Goal: Task Accomplishment & Management: Manage account settings

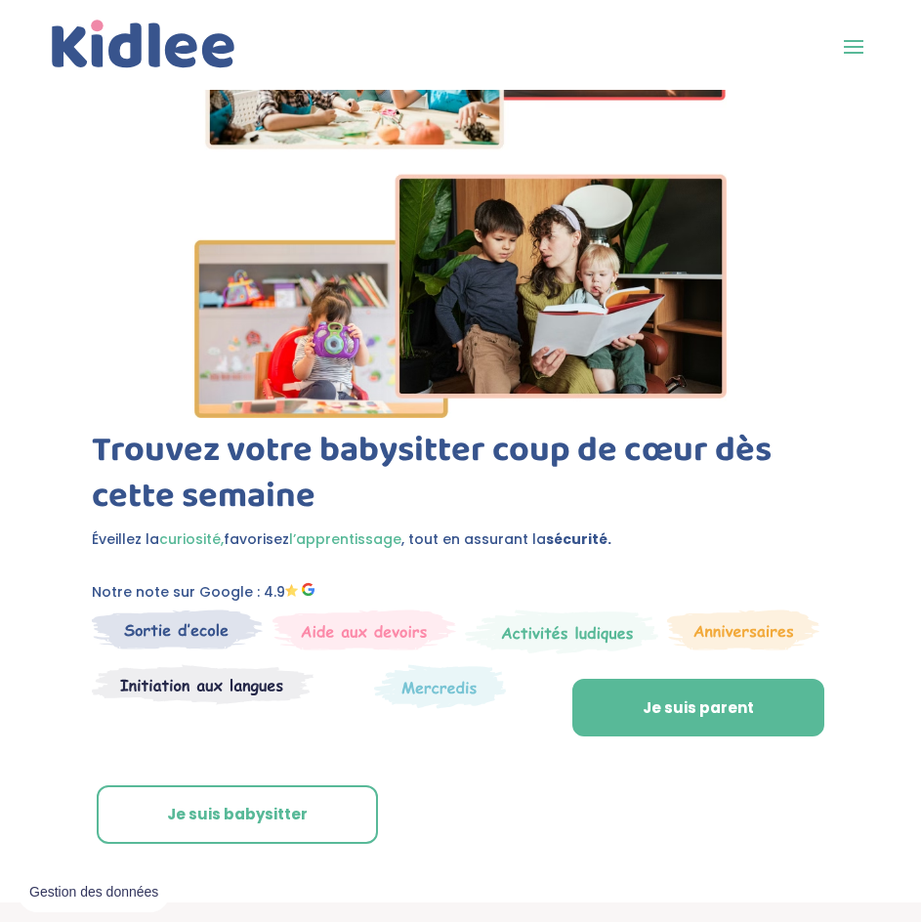
scroll to position [293, 0]
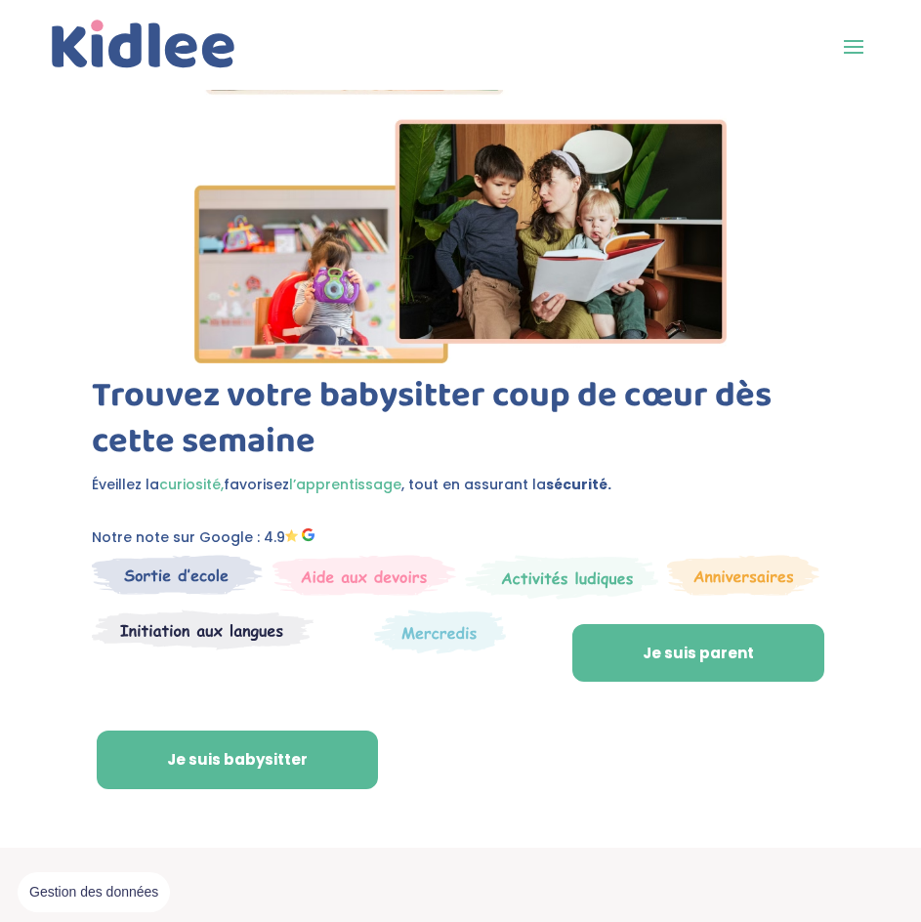
click at [279, 763] on link "Je suis babysitter" at bounding box center [237, 760] width 281 height 59
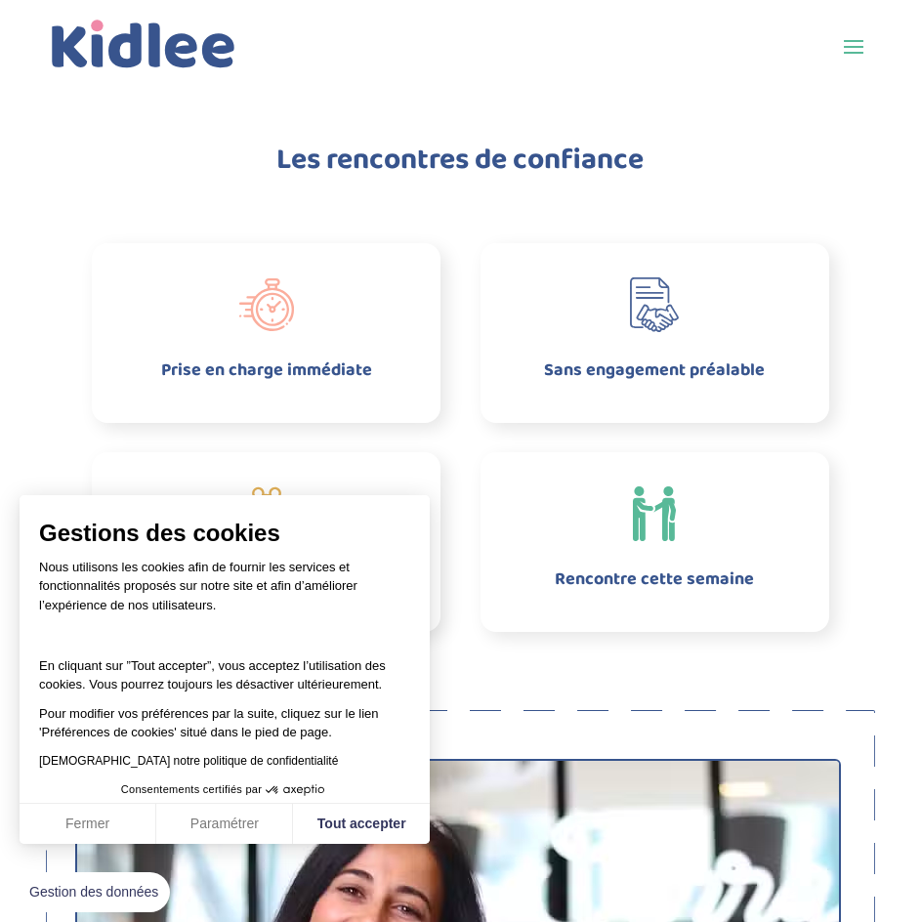
scroll to position [1465, 0]
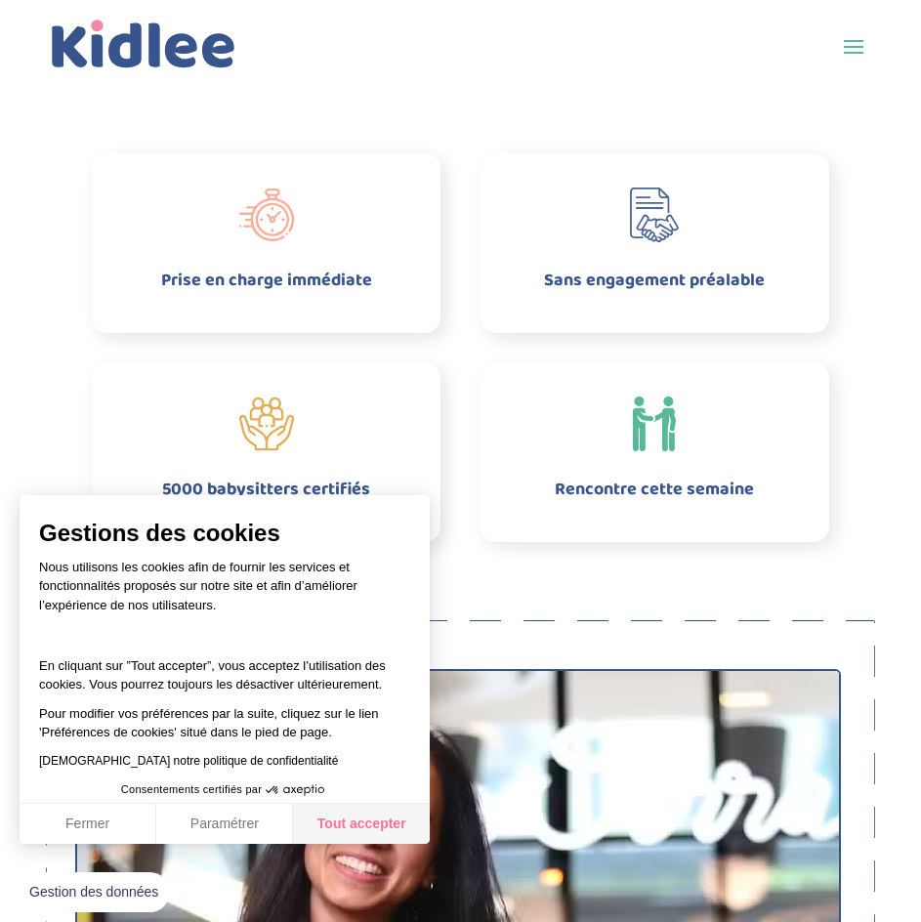
drag, startPoint x: 338, startPoint y: 830, endPoint x: 341, endPoint y: 812, distance: 18.8
click at [339, 830] on button "Tout accepter" at bounding box center [361, 824] width 137 height 41
checkbox input "true"
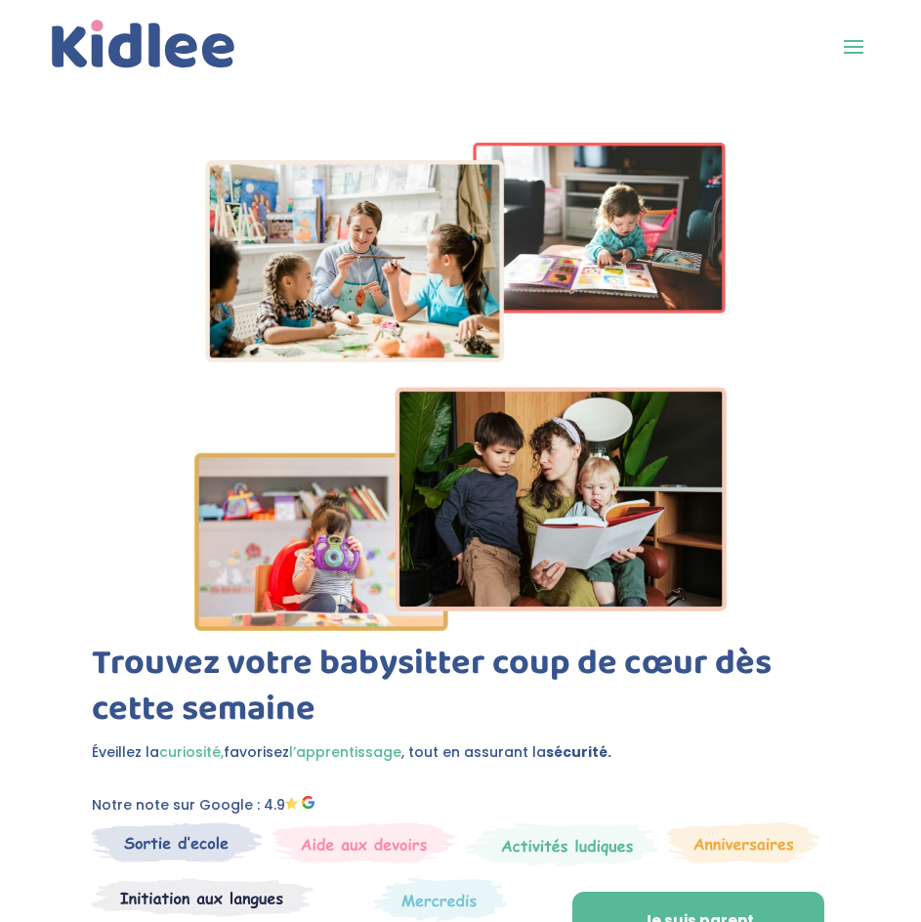
scroll to position [0, 0]
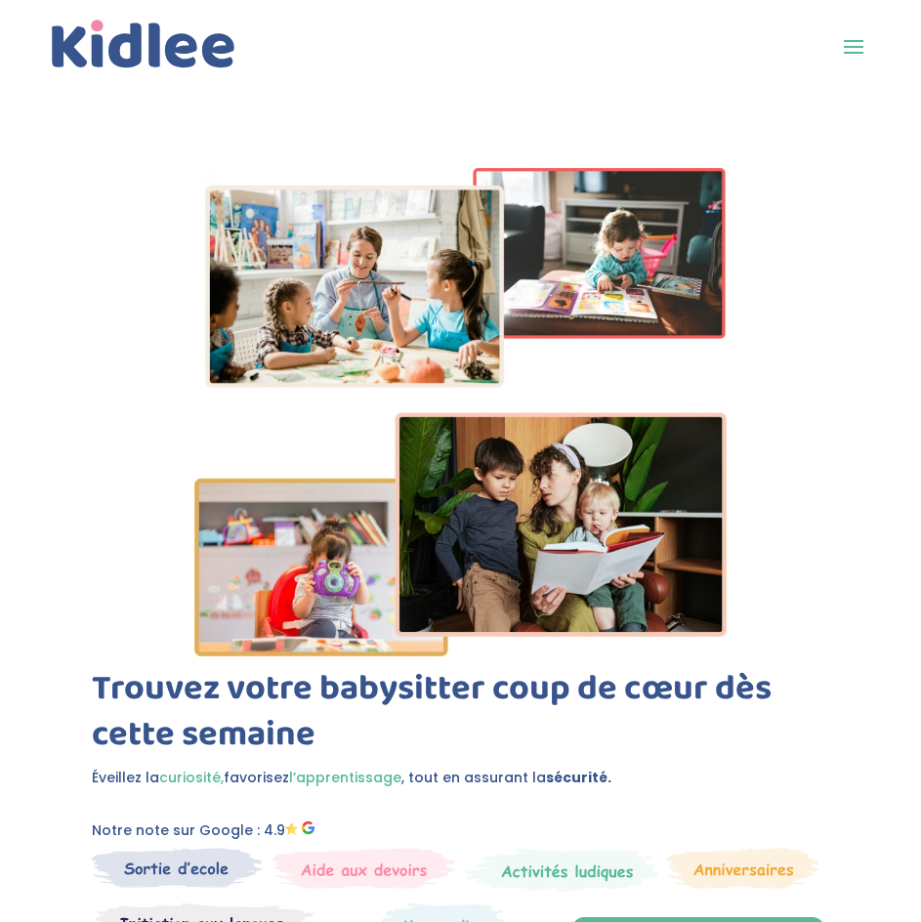
click at [857, 61] on span at bounding box center [853, 45] width 31 height 31
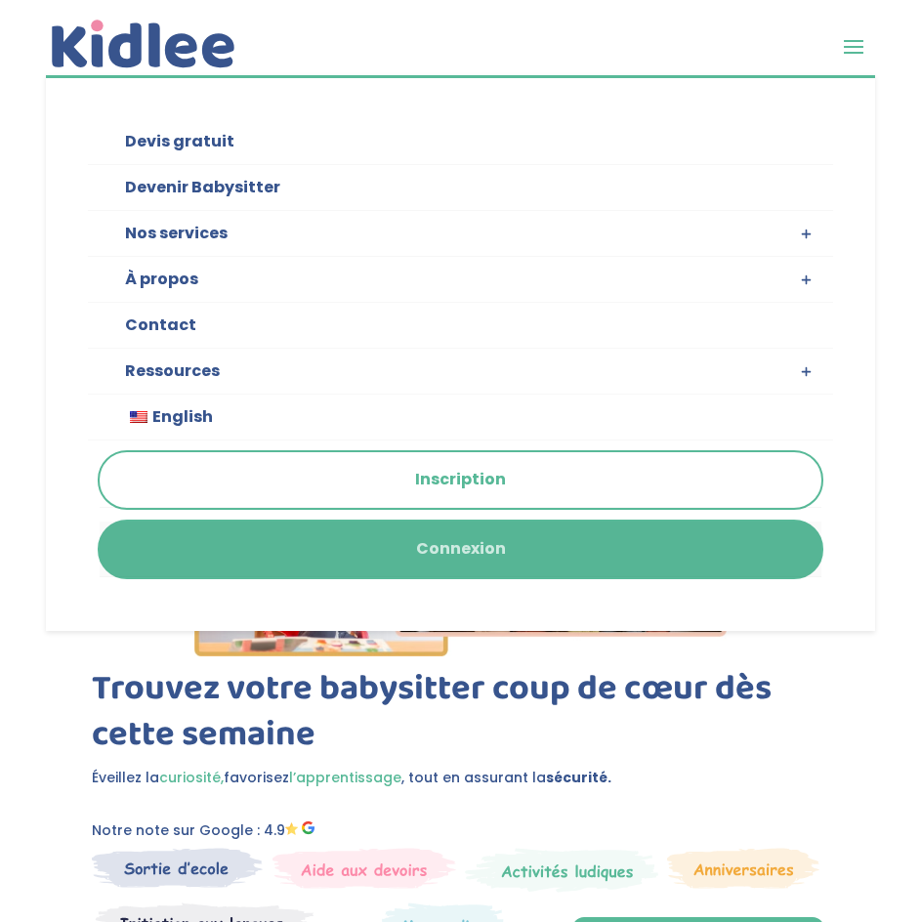
click at [483, 553] on link "Connexion" at bounding box center [461, 550] width 723 height 56
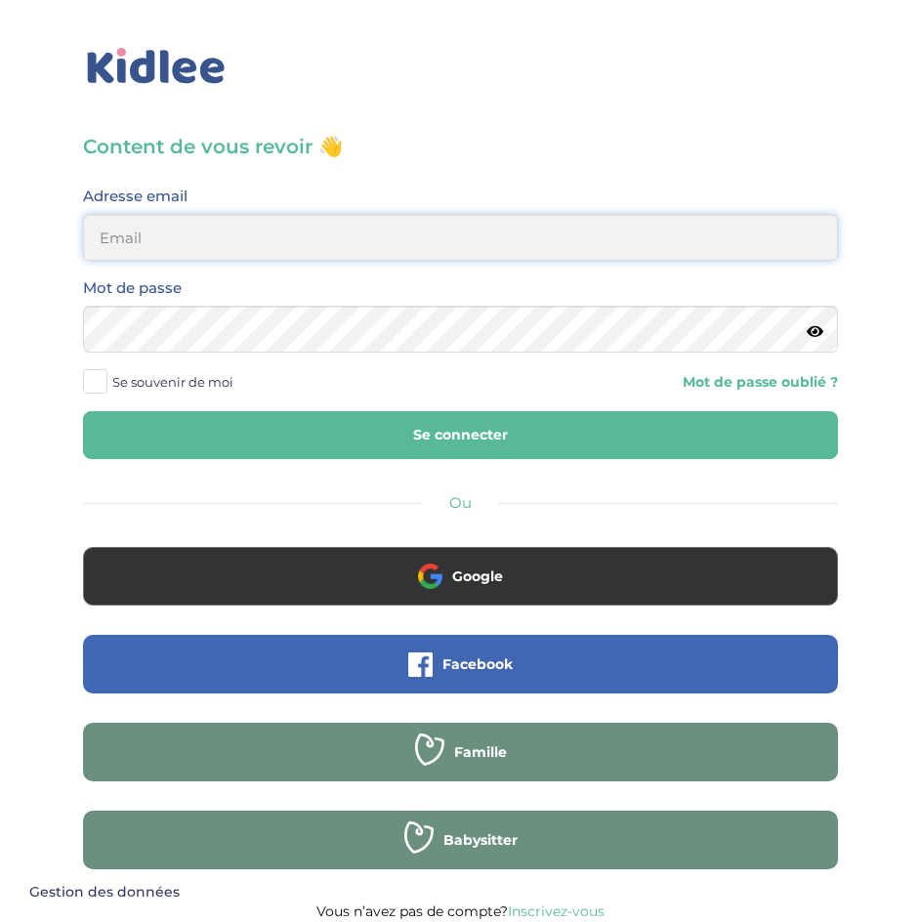
type input "lois.thulliez@gmail.com"
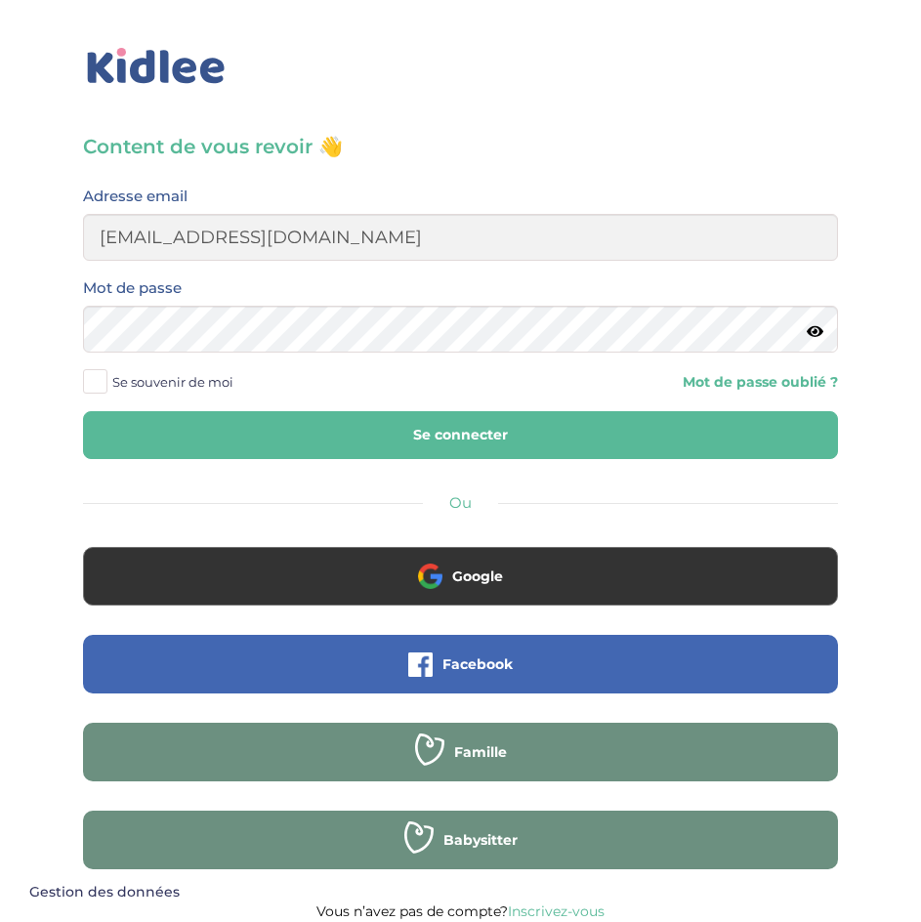
click at [474, 442] on button "Se connecter" at bounding box center [460, 435] width 755 height 48
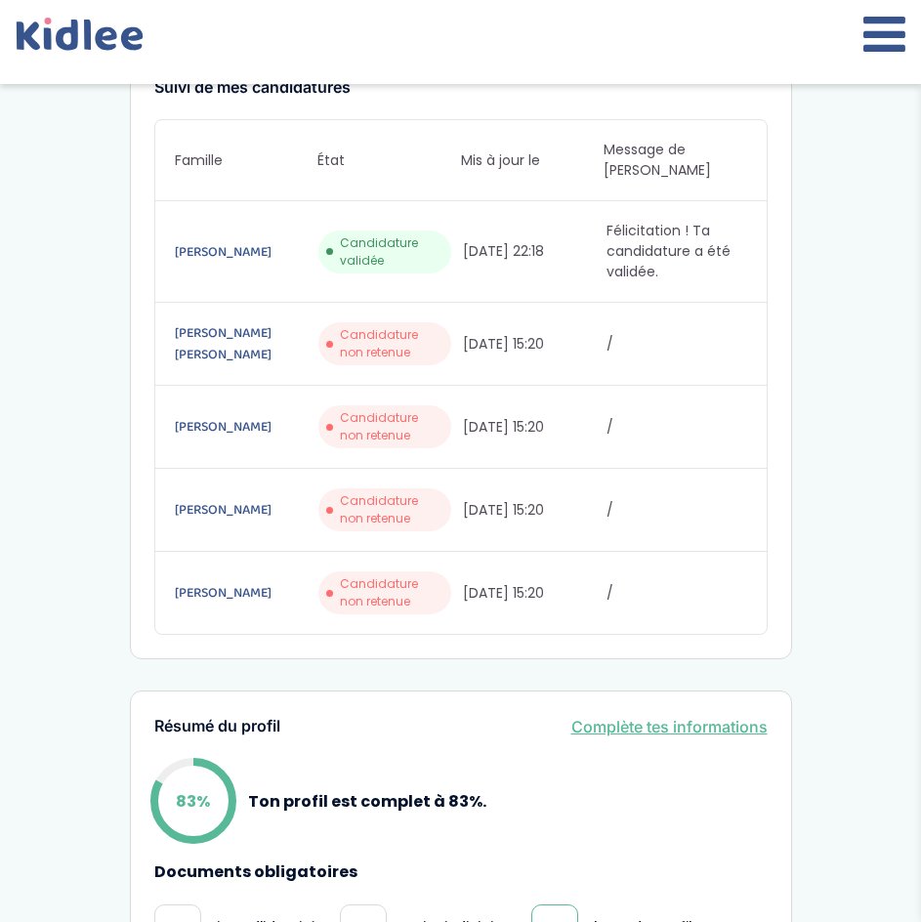
scroll to position [334, 0]
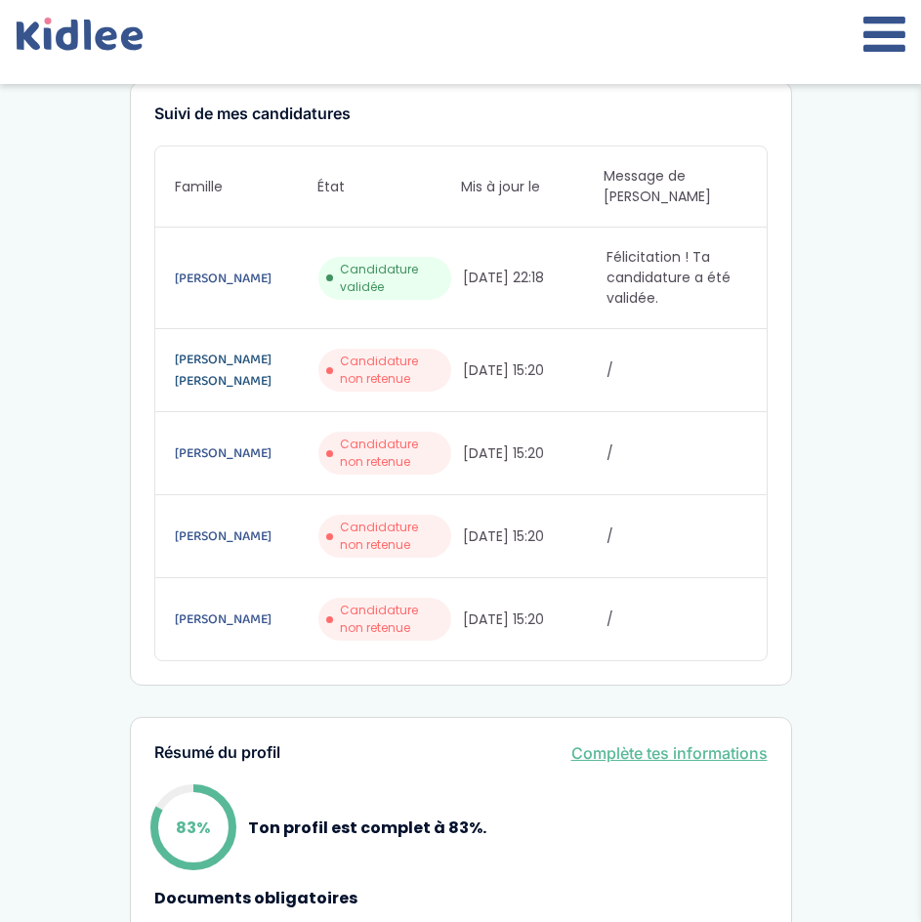
click at [265, 349] on link "VALOIS CHAMBAULT HELENE" at bounding box center [245, 370] width 141 height 43
